Goal: Find contact information: Find contact information

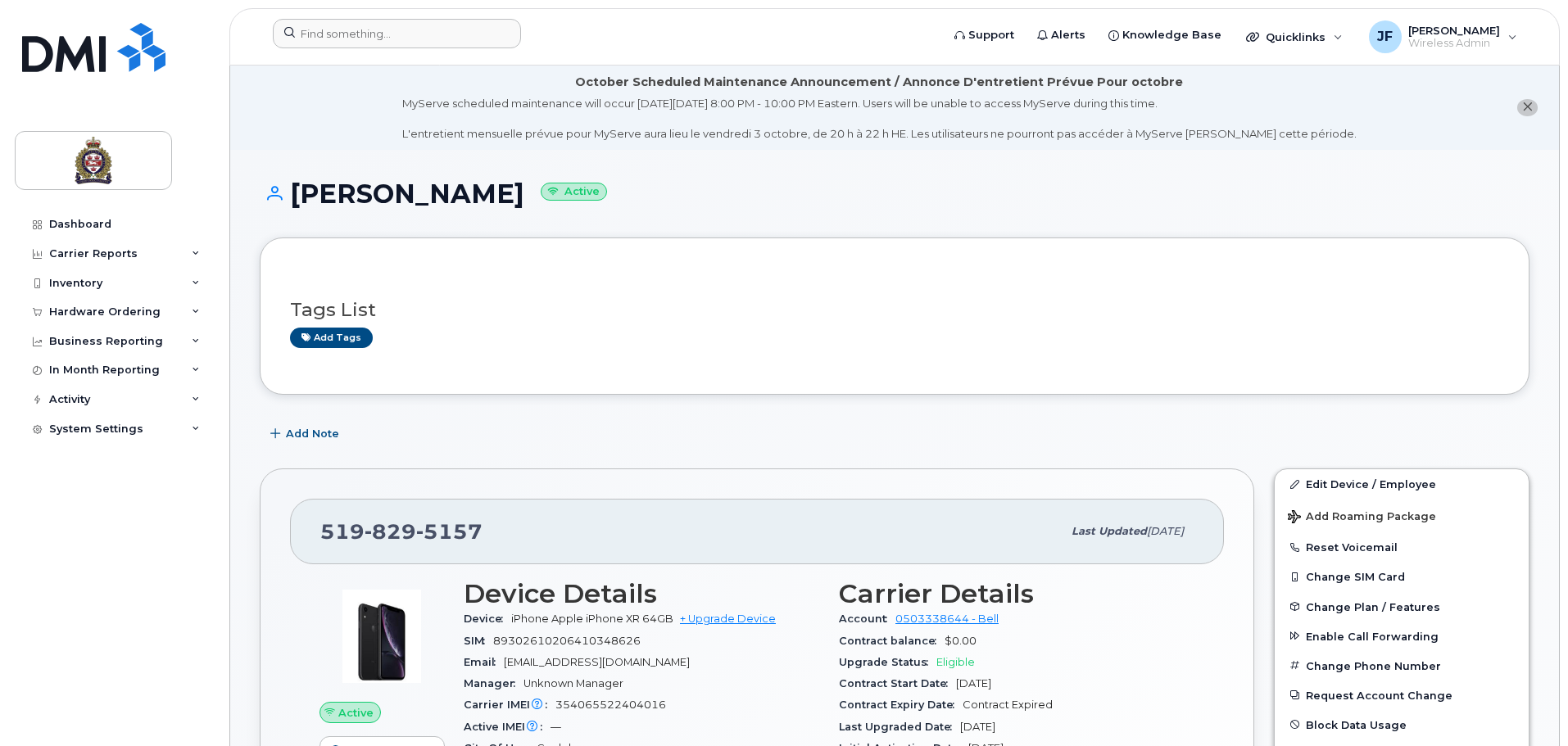
scroll to position [409, 0]
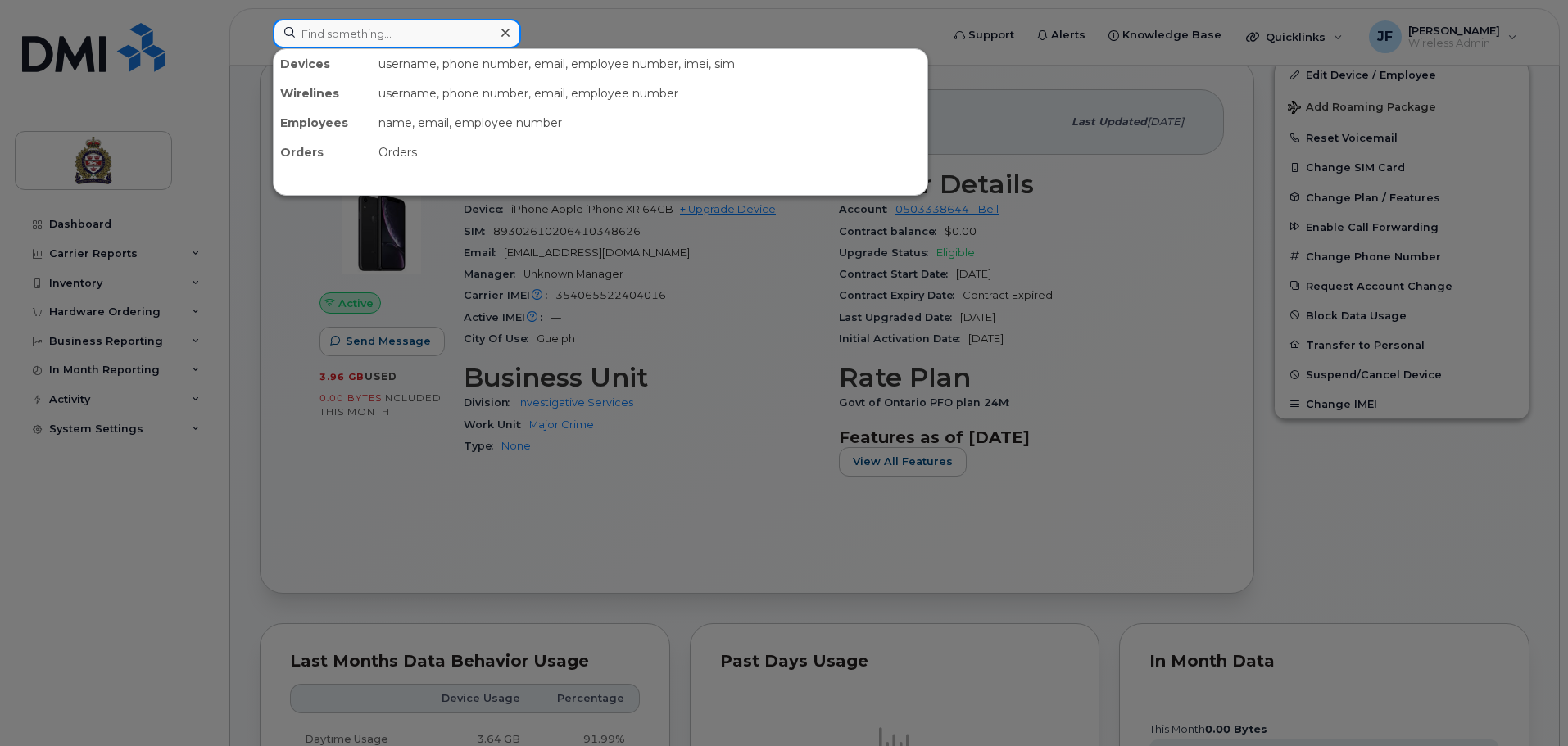
drag, startPoint x: 415, startPoint y: 47, endPoint x: 396, endPoint y: 45, distance: 19.1
click at [396, 45] on input at bounding box center [397, 34] width 248 height 30
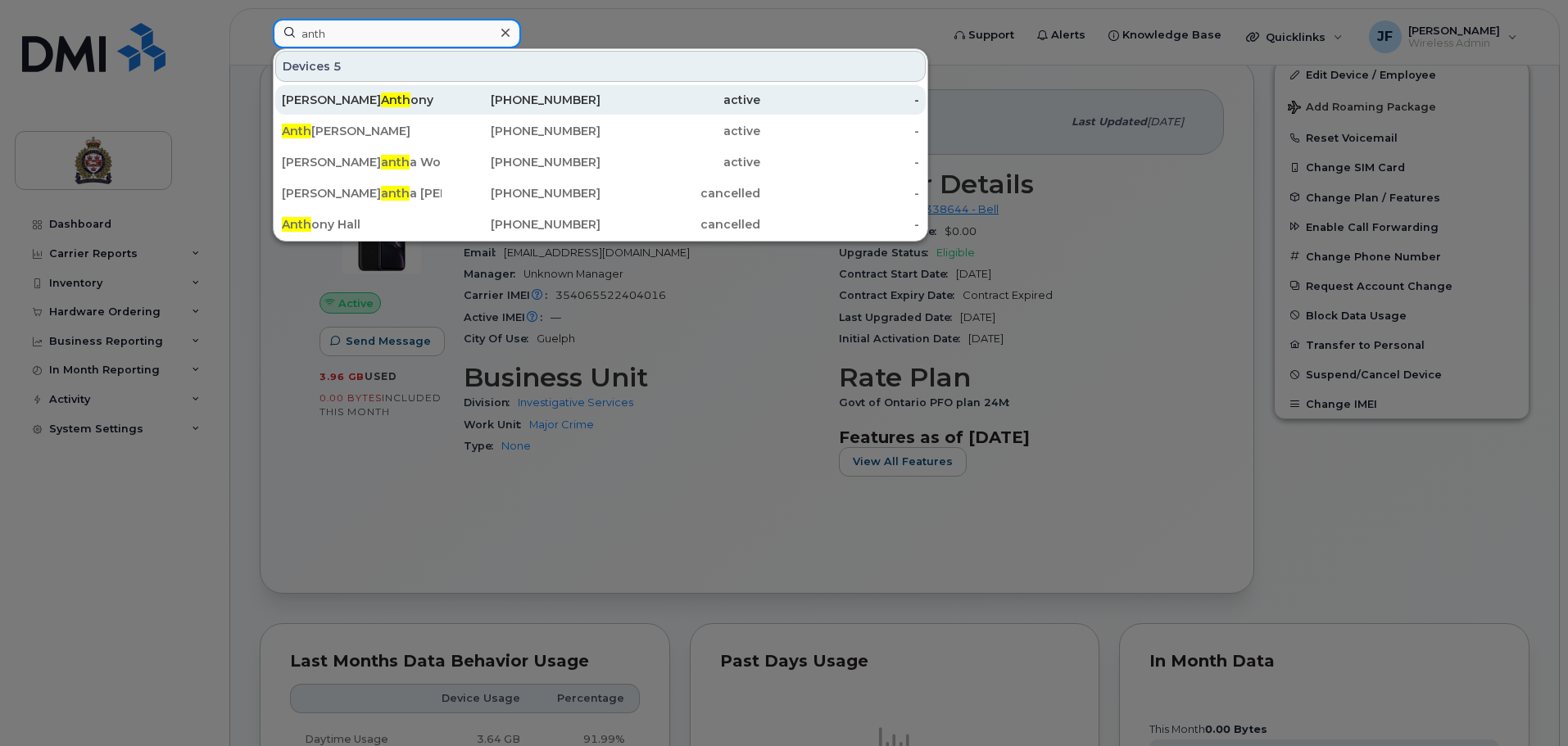
type input "anth"
click at [386, 95] on div "Melissa Anth ony" at bounding box center [361, 99] width 160 height 17
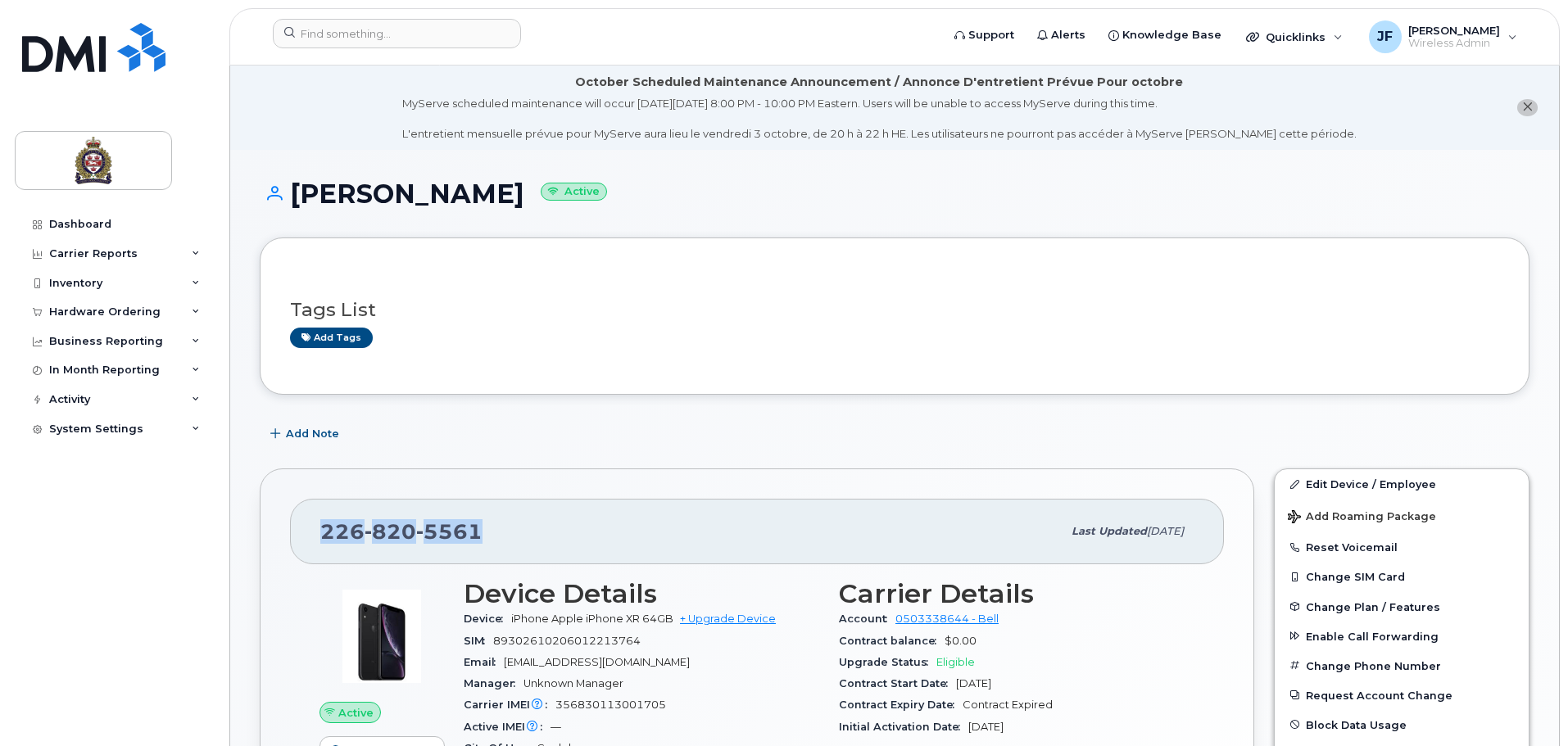
drag, startPoint x: 482, startPoint y: 525, endPoint x: 299, endPoint y: 522, distance: 183.0
click at [299, 522] on div "[PHONE_NUMBER] Last updated [DATE]" at bounding box center [757, 531] width 934 height 65
copy span "[PHONE_NUMBER]"
